Goal: Use online tool/utility: Utilize a website feature to perform a specific function

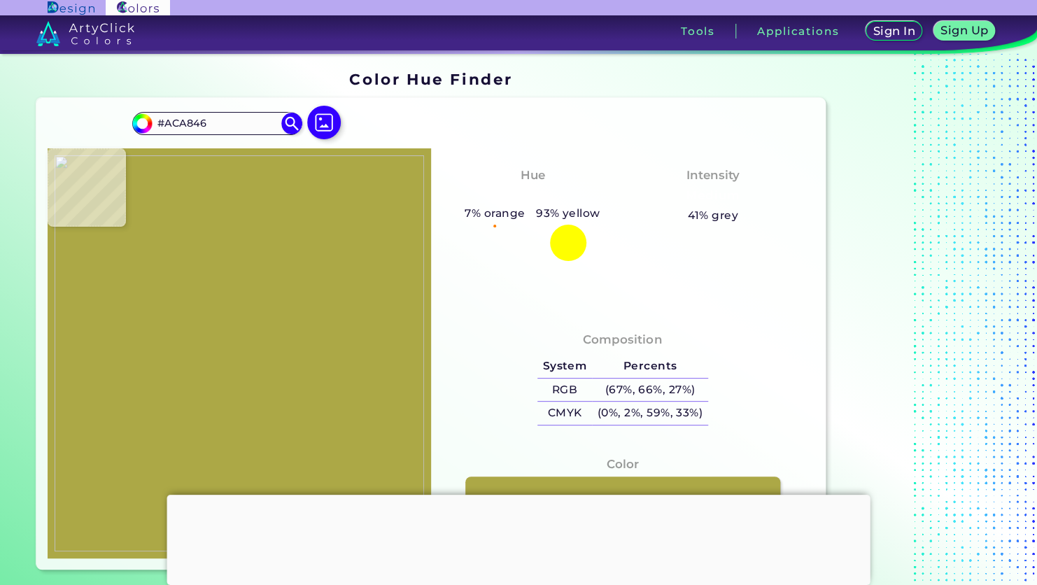
type input "#c57255"
type input "#C57255"
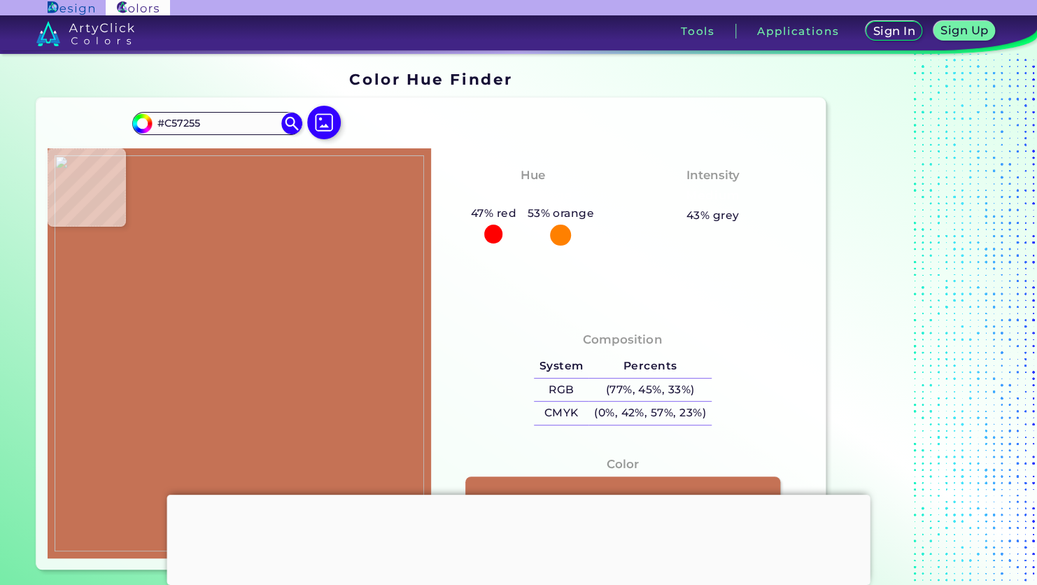
click at [548, 220] on h5 "53% orange" at bounding box center [561, 213] width 78 height 18
click at [557, 231] on div at bounding box center [560, 235] width 21 height 21
type input "#78d5ff"
type input "#78D5FF"
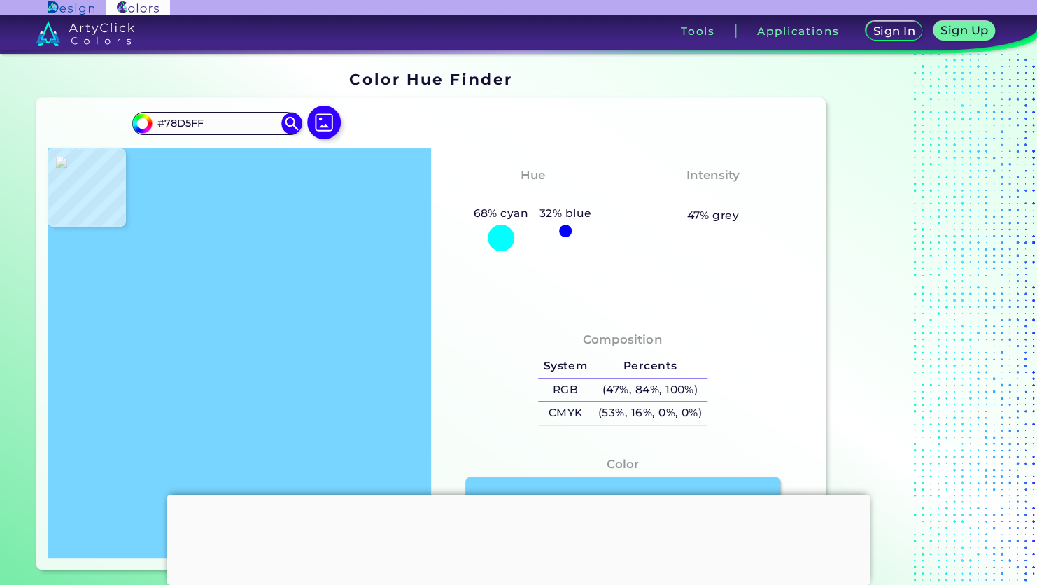
type input "#8ddbff"
type input "#8DDBFF"
type input "#8dddff"
type input "#8DDDFF"
type input "#90e9ff"
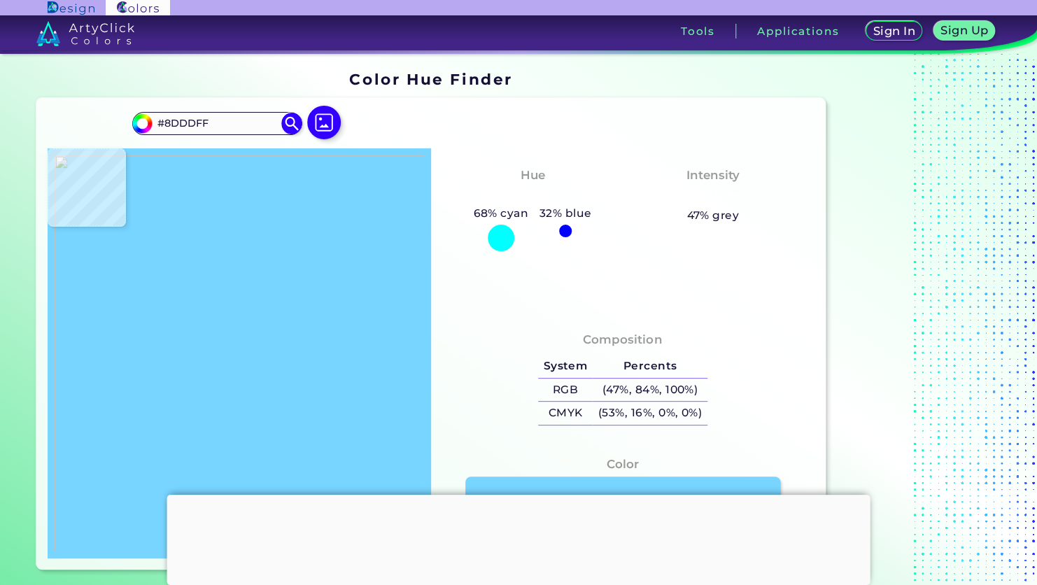
type input "#90E9FF"
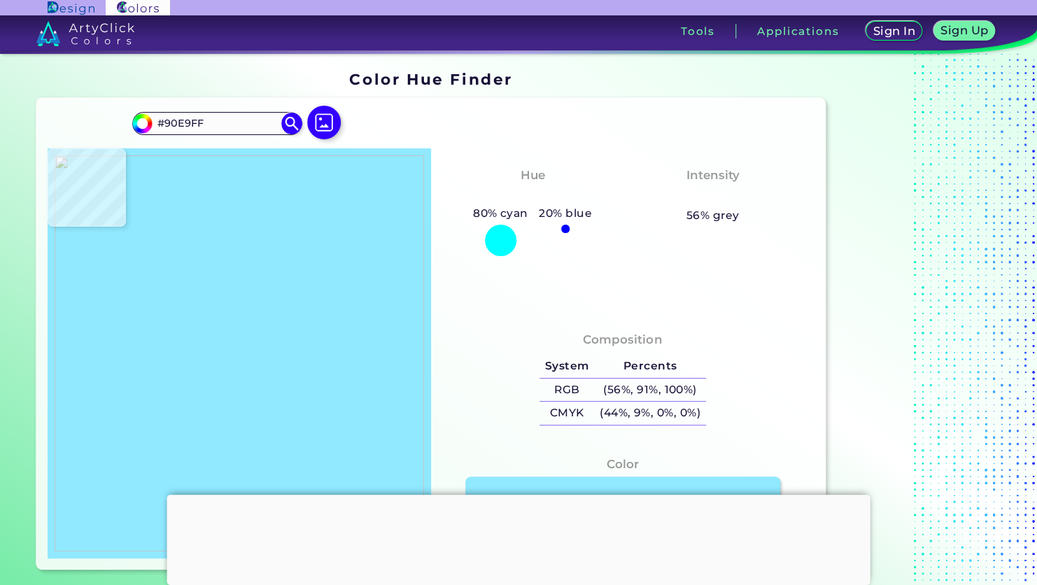
type input "#b6fdfe"
type input "#B6FDFE"
type input "#3b7501"
type input "#3B7501"
type input "#b1cbe6"
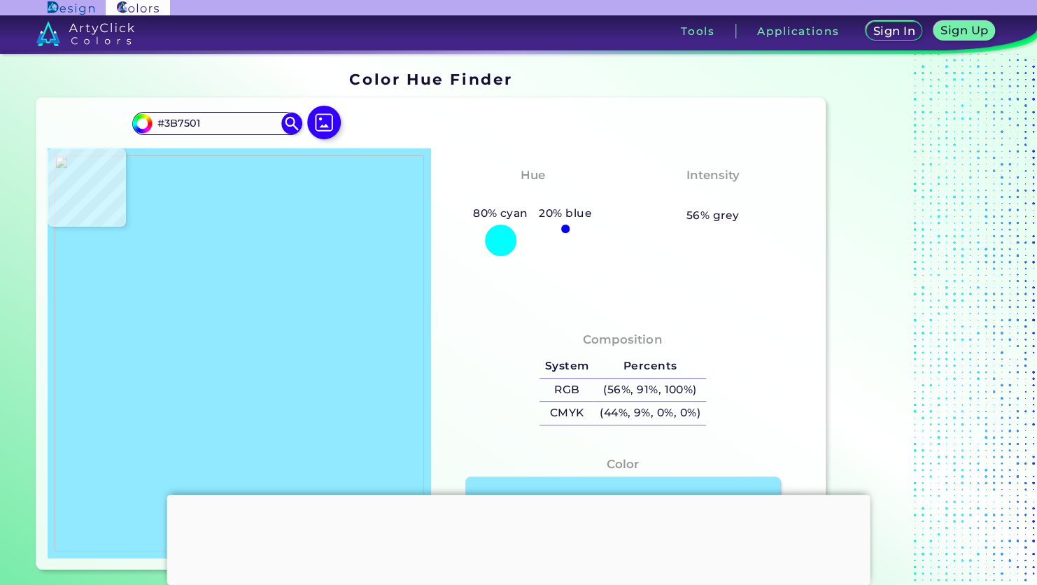
type input "#B1CBE6"
type input "#ebfbfb"
type input "#EBFBFB"
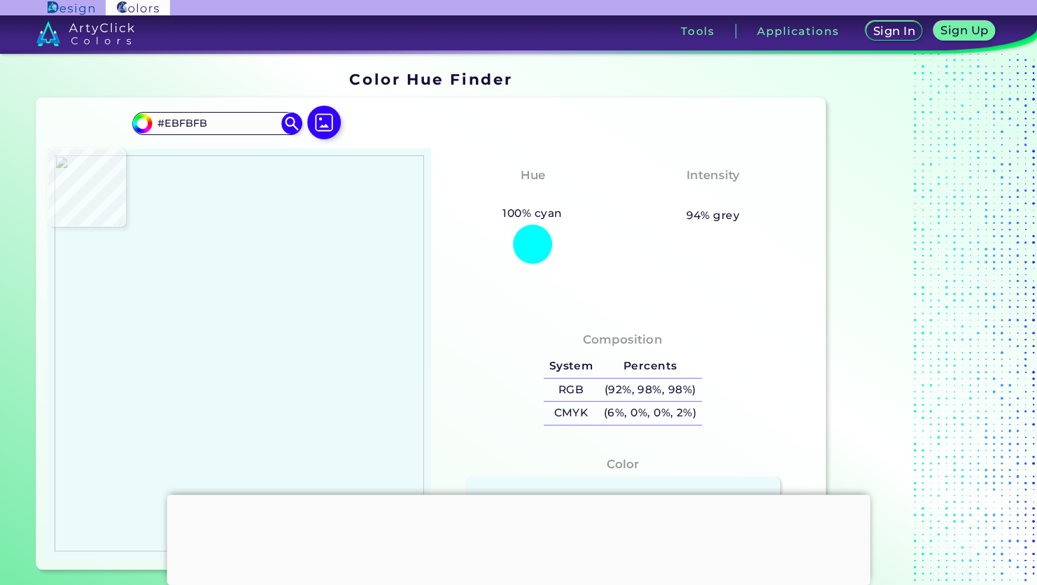
type input "#d5f5ff"
type input "#D5F5FF"
type input "#c9dbff"
type input "#C9DBFF"
type input "#9ccc4f"
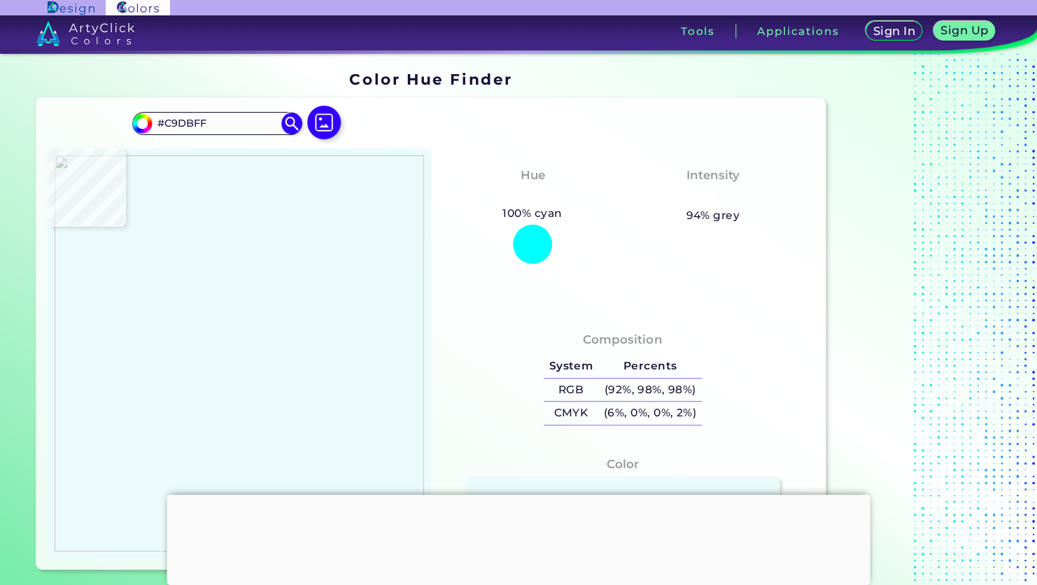
type input "#9CCC4F"
type input "#90d500"
type input "#90D500"
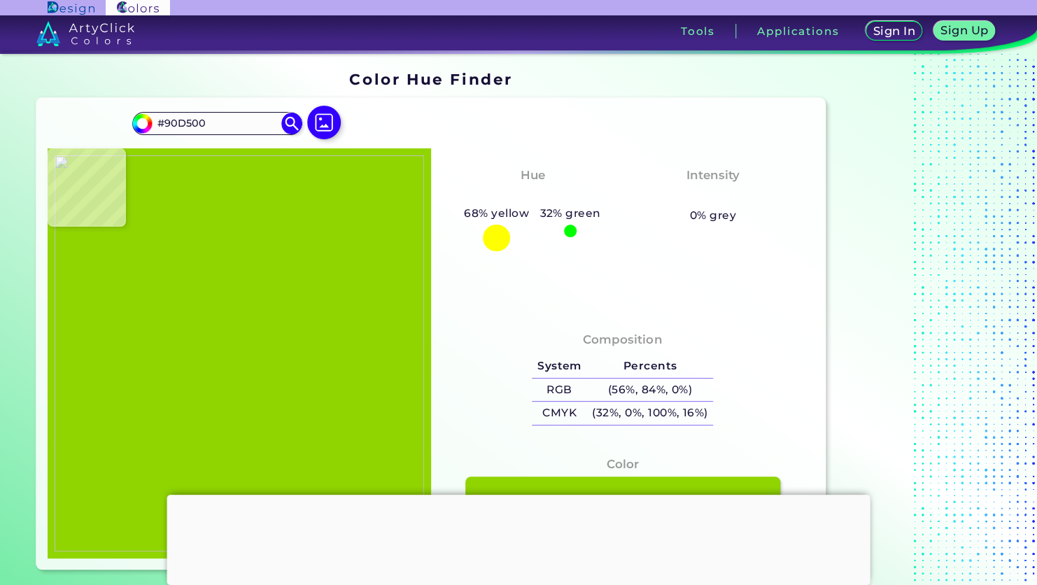
type input "#92d702"
type input "#92D702"
type input "#bdb413"
type input "#BDB413"
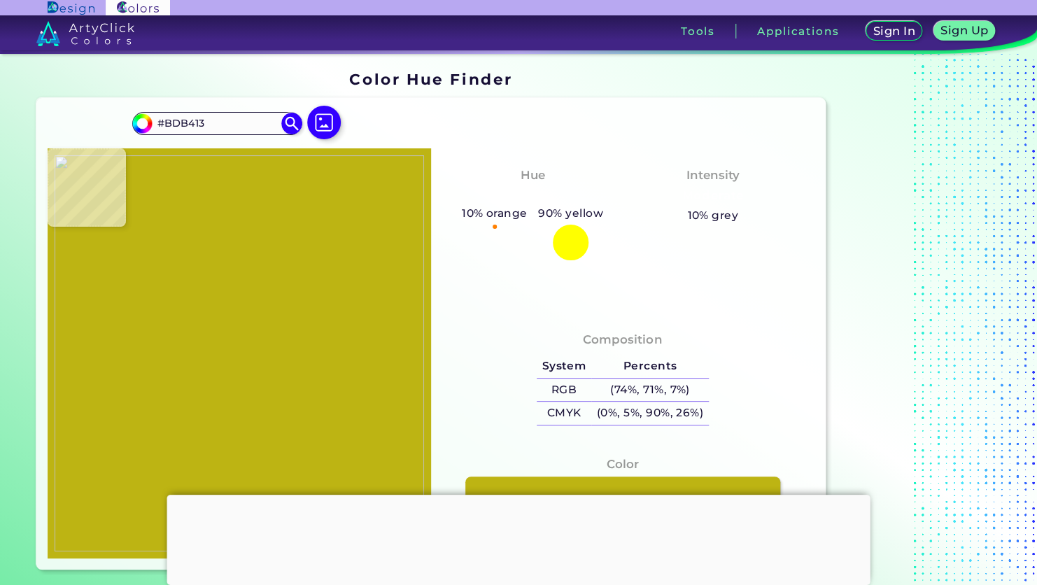
type input "#ae0301"
type input "#AE0301"
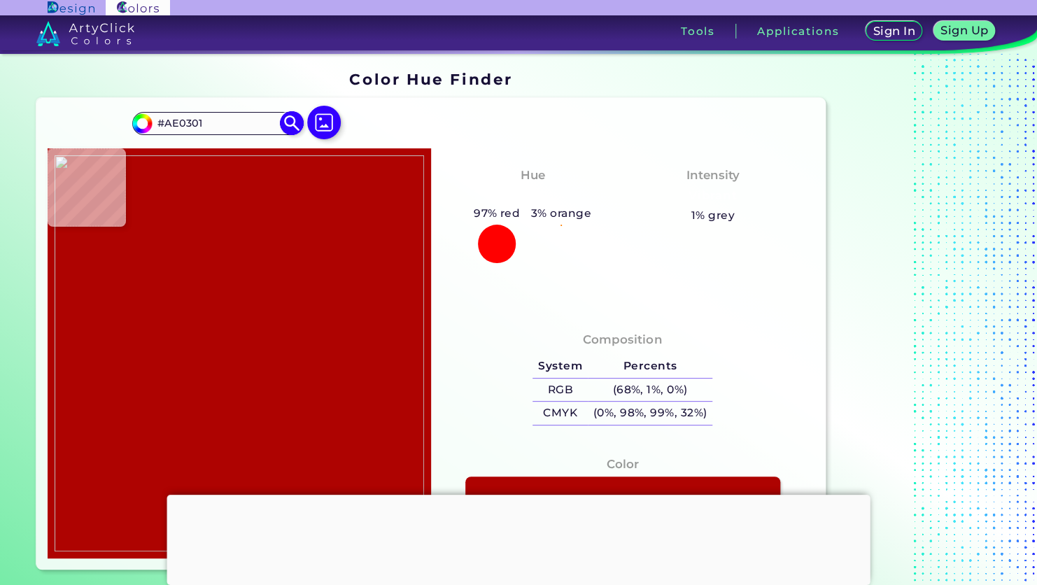
click at [146, 123] on input "#ae0301" at bounding box center [140, 121] width 17 height 17
type input "#a21310"
type input "#A21310"
type input "#a4110e"
type input "#A4110E"
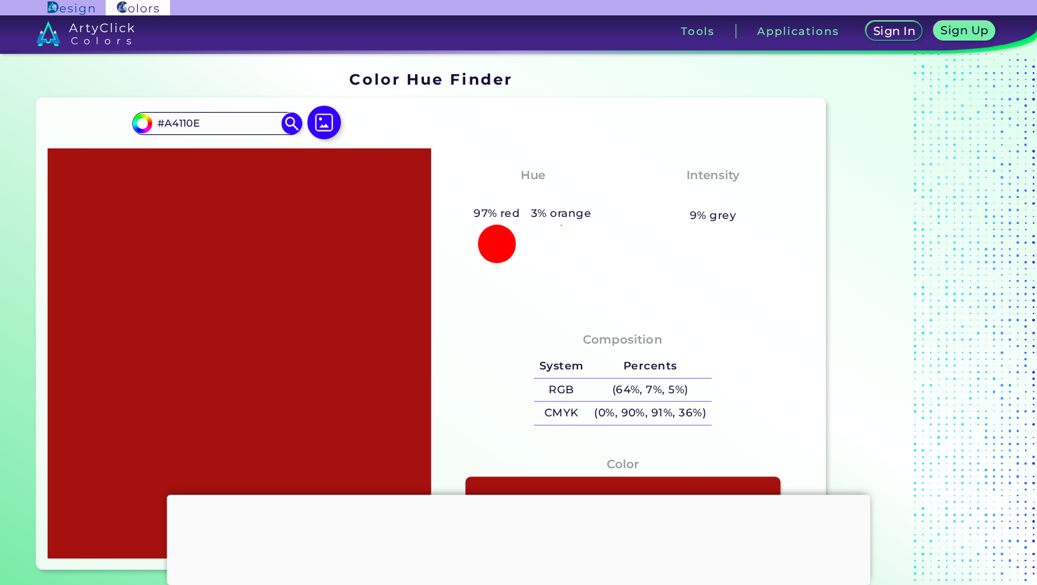
type input "#b30c09"
type input "#B30C09"
type input "#ba0b08"
type input "#BA0B08"
type input "#ec0704"
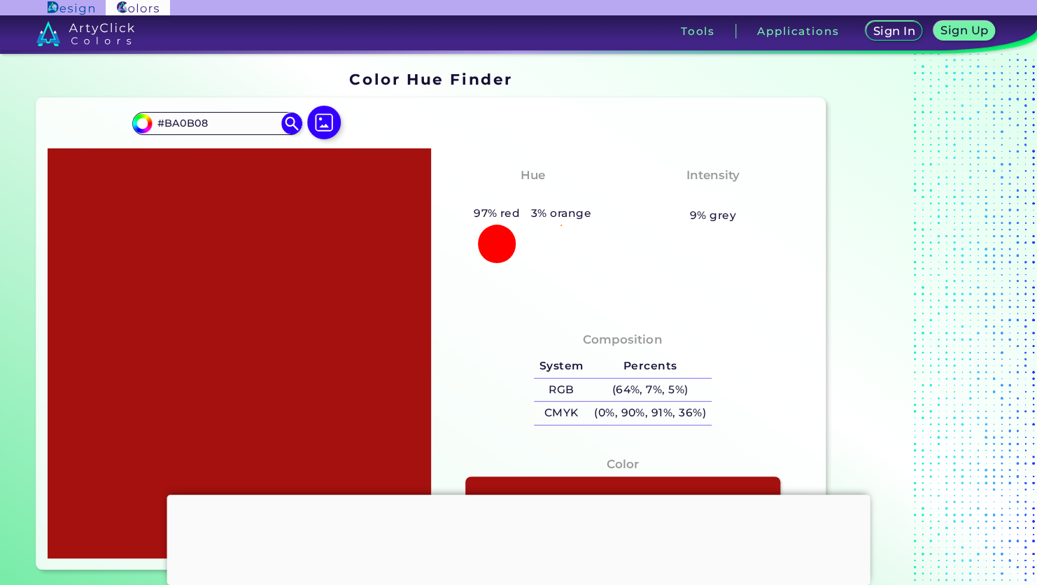
type input "#EC0704"
type input "#f20602"
type input "#F20602"
type input "#ff0400"
type input "#FF0400"
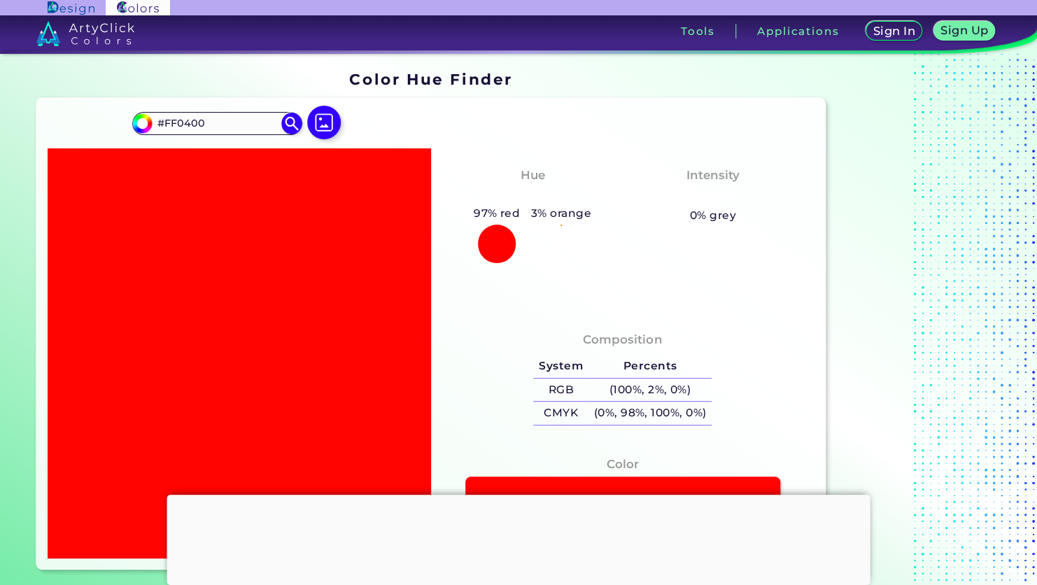
type input "#ed100c"
type input "#ED100C"
type input "#ec110e"
type input "#EC110E"
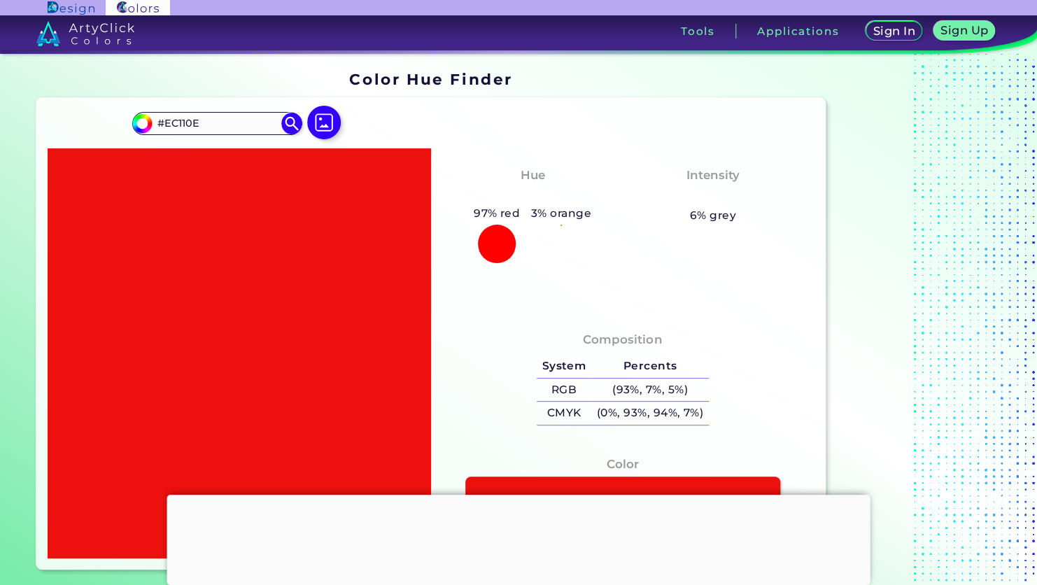
type input "#a20806"
type input "#A20806"
type input "#7a0200"
type input "#7A0200"
type input "#6b0200"
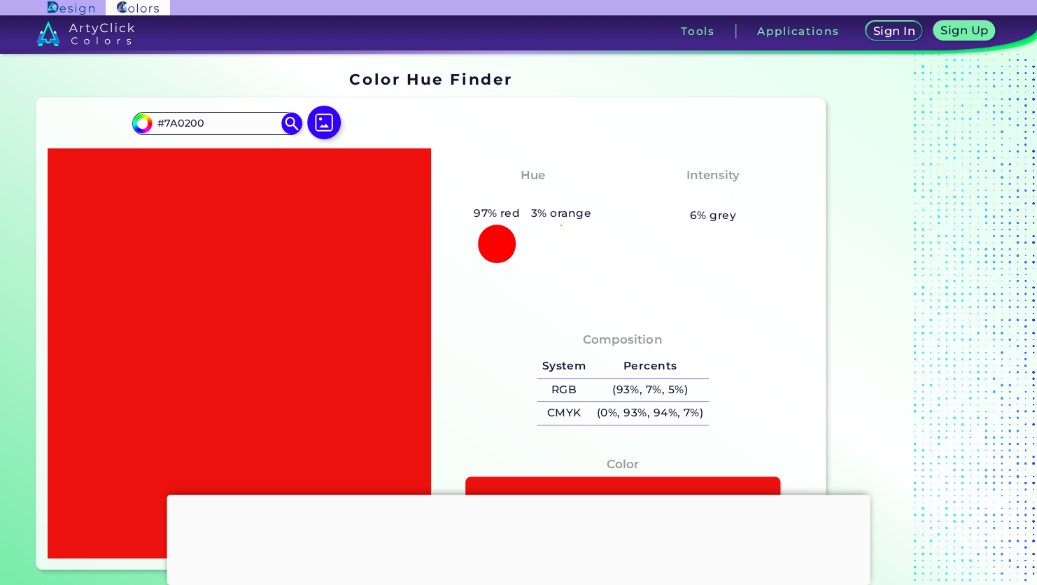
type input "#6B0200"
type input "#000000"
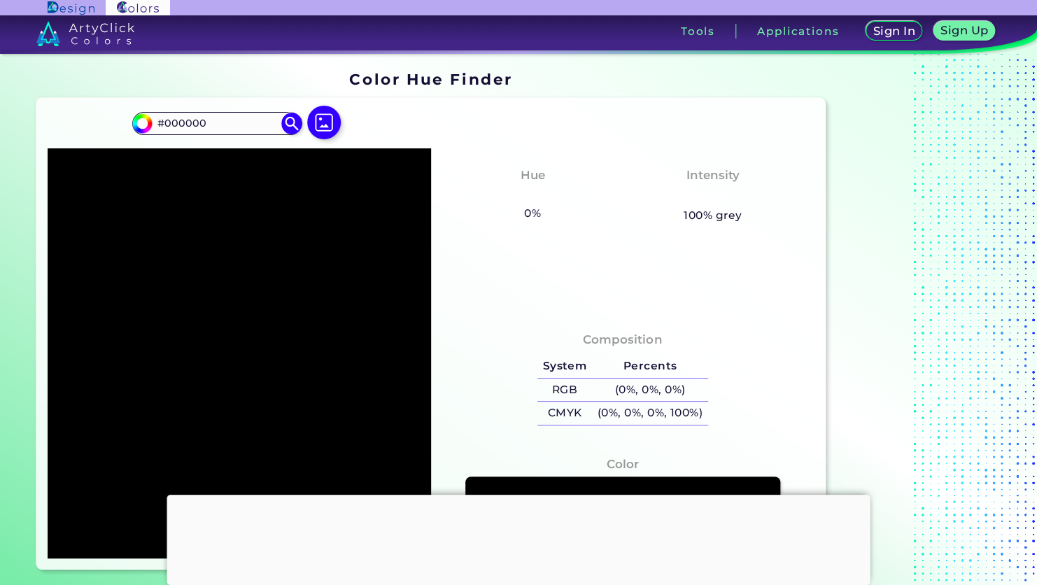
type input "#000000"
click at [50, 36] on img at bounding box center [85, 33] width 99 height 25
